Goal: Task Accomplishment & Management: Manage account settings

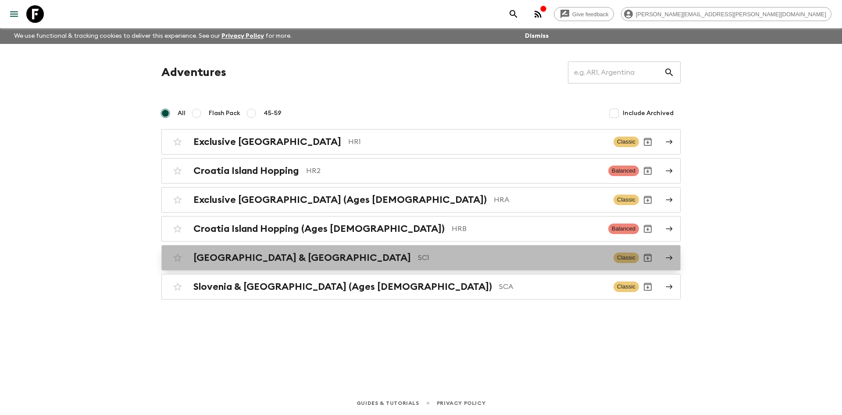
click at [235, 255] on h2 "[GEOGRAPHIC_DATA] & [GEOGRAPHIC_DATA]" at bounding box center [303, 257] width 218 height 11
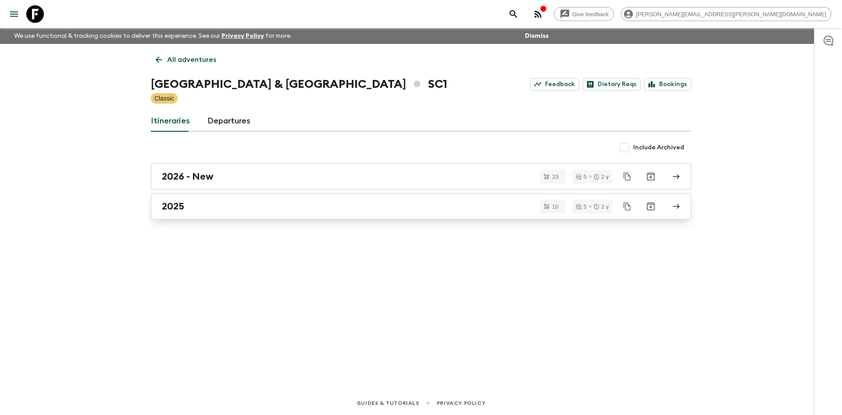
click at [165, 201] on h2 "2025" at bounding box center [173, 206] width 22 height 11
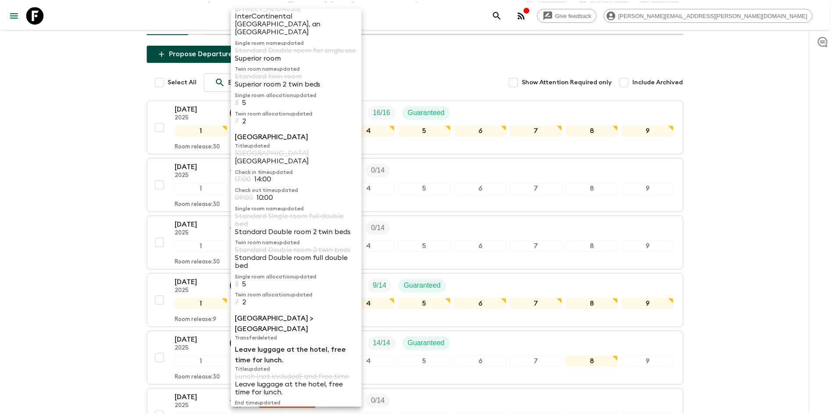
scroll to position [88, 0]
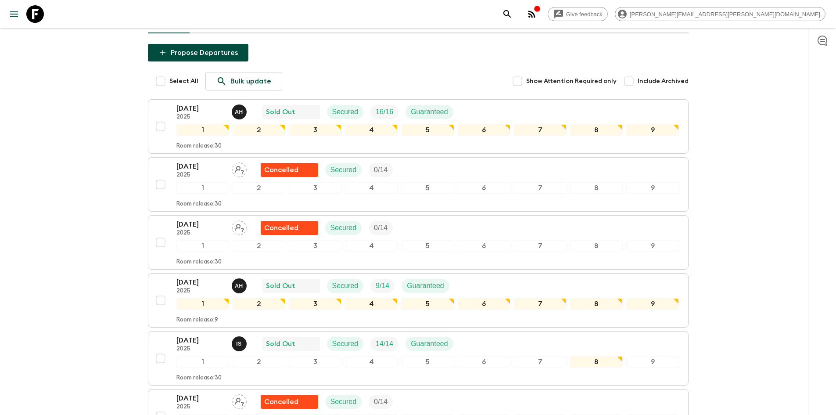
click at [731, 287] on div "Give feedback [PERSON_NAME][EMAIL_ADDRESS][PERSON_NAME][DOMAIN_NAME] We use fun…" at bounding box center [418, 333] width 836 height 842
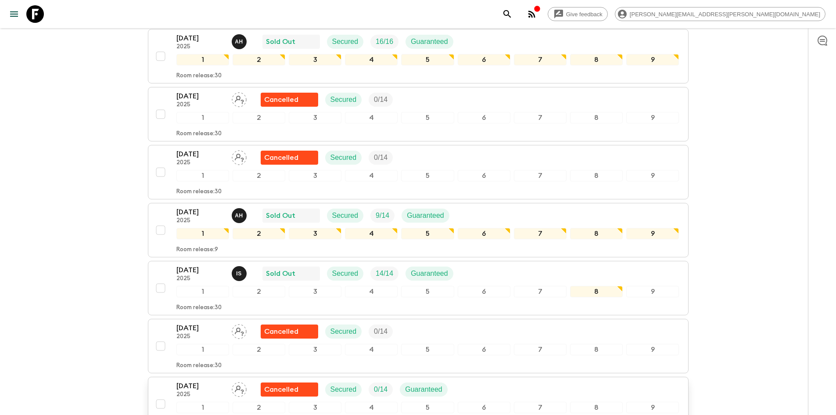
scroll to position [176, 0]
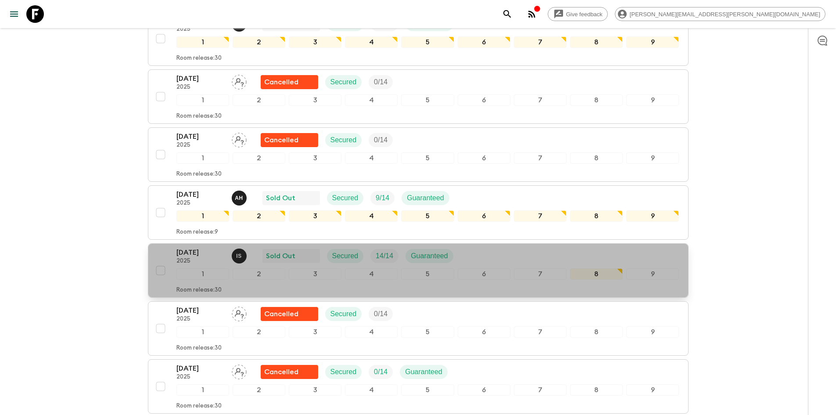
click at [183, 255] on p "[DATE]" at bounding box center [200, 252] width 48 height 11
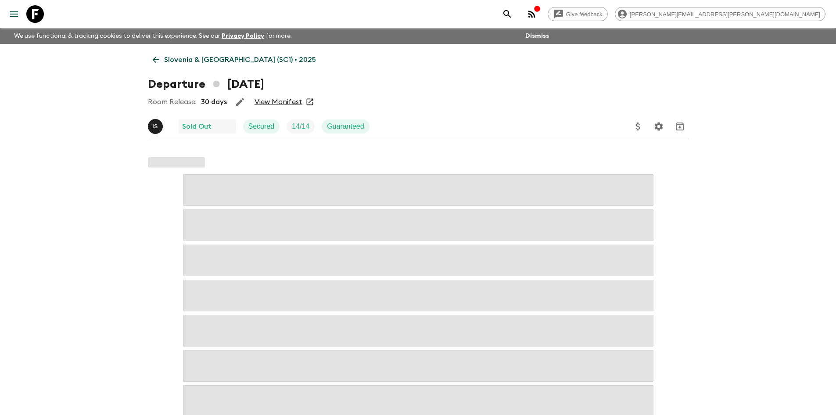
click at [277, 103] on link "View Manifest" at bounding box center [279, 101] width 48 height 9
